Goal: Contribute content: Add original content to the website for others to see

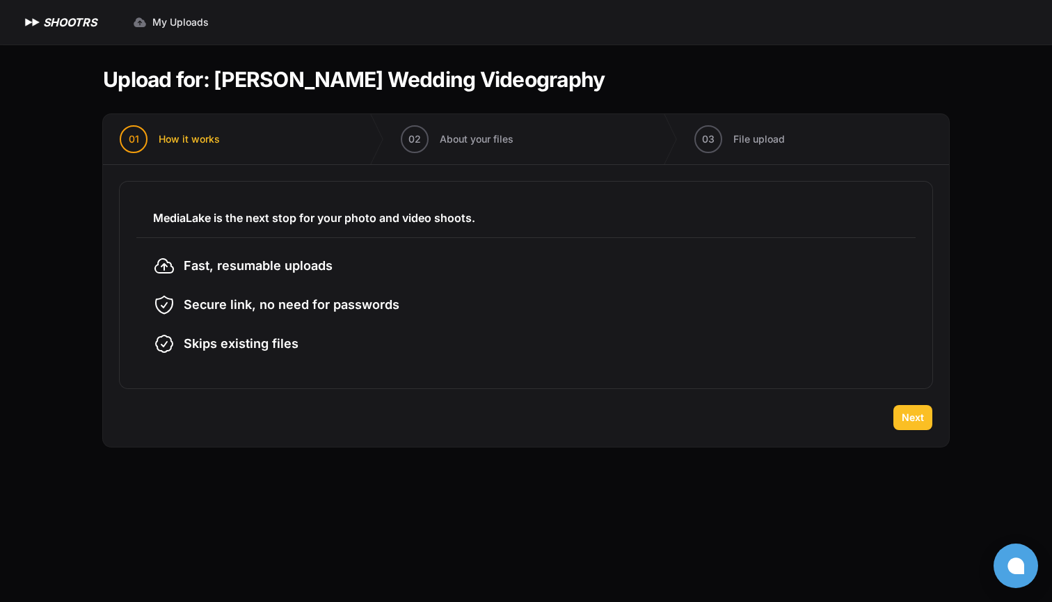
click at [908, 422] on span "Next" at bounding box center [913, 418] width 22 height 14
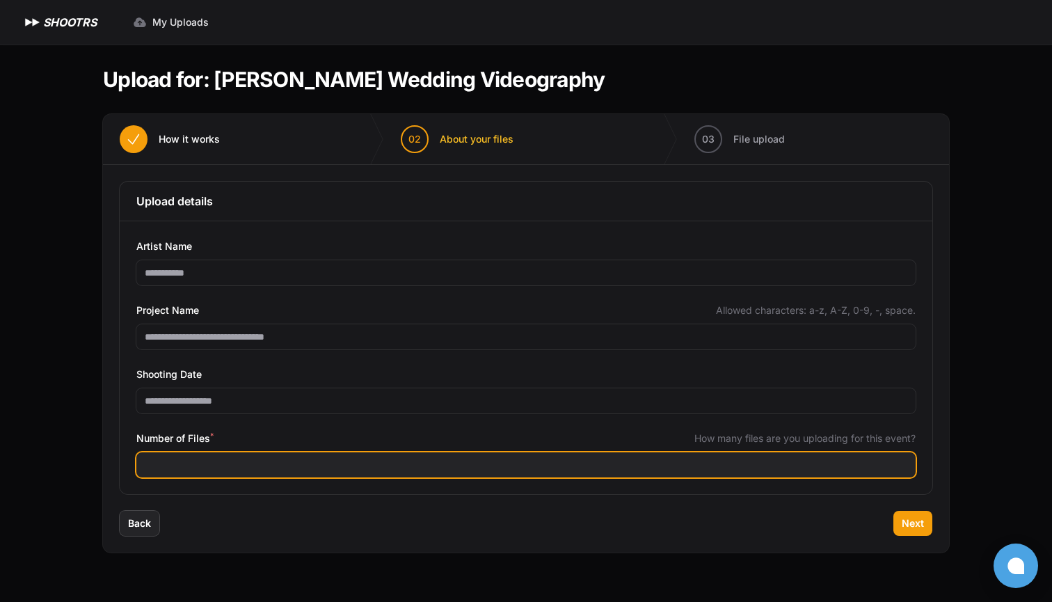
click at [348, 464] on input "Number of Files *" at bounding box center [526, 464] width 780 height 25
type input "***"
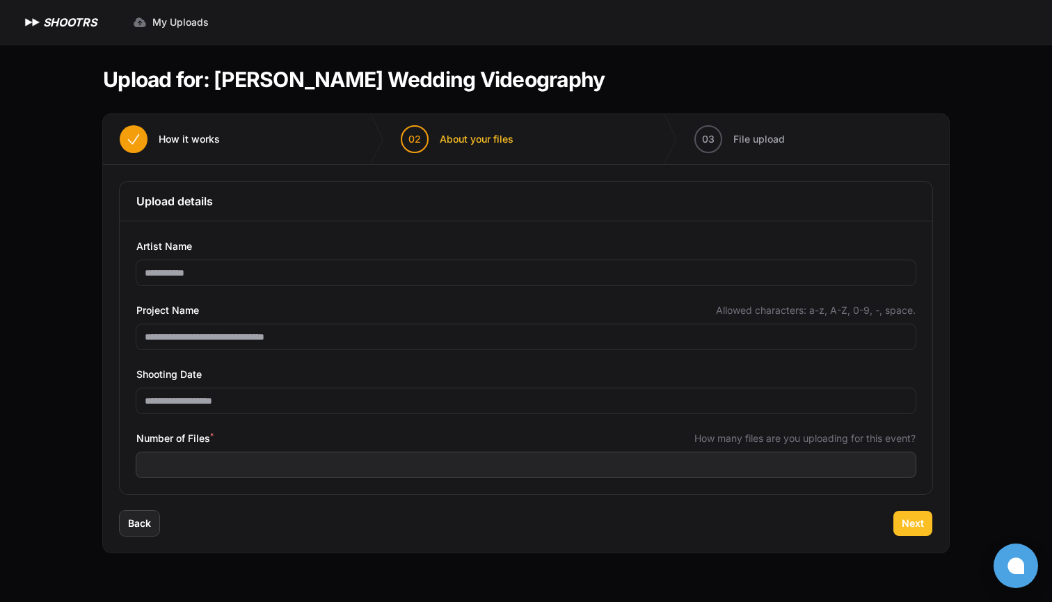
click at [915, 516] on span "Next" at bounding box center [913, 523] width 22 height 14
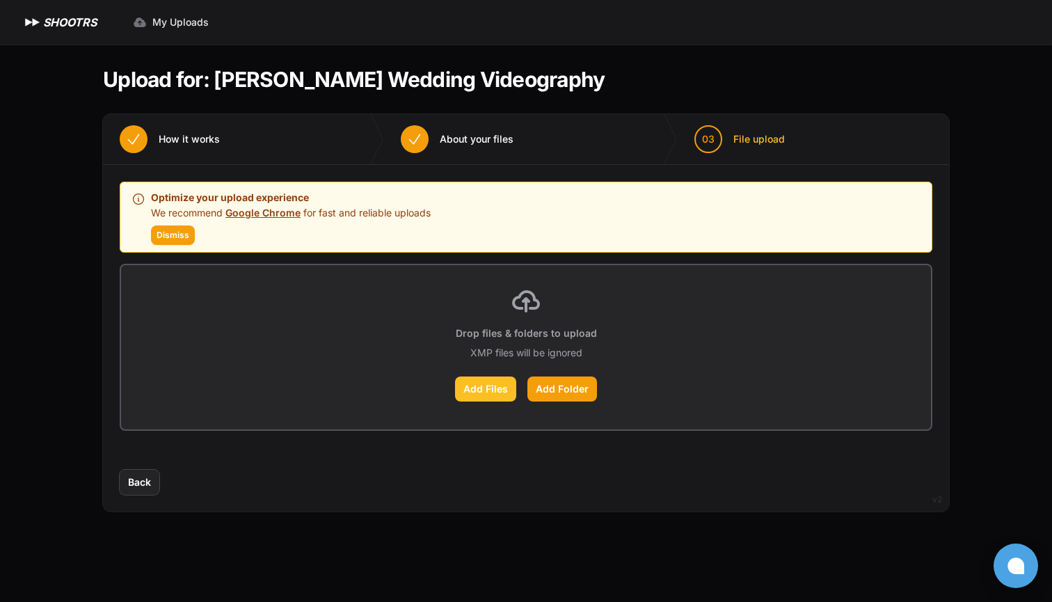
click at [498, 393] on label "Add Files" at bounding box center [485, 389] width 61 height 25
click at [0, 0] on input "Add Files" at bounding box center [0, 0] width 0 height 0
click at [578, 392] on label "Add Folder" at bounding box center [563, 389] width 70 height 25
click at [0, 0] on input "Add Folder" at bounding box center [0, 0] width 0 height 0
